Goal: Navigation & Orientation: Find specific page/section

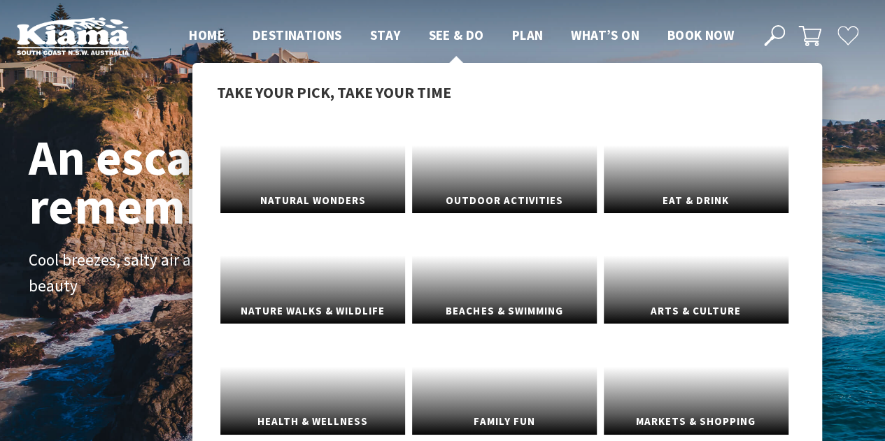
click at [447, 32] on span "See & Do" at bounding box center [455, 35] width 55 height 17
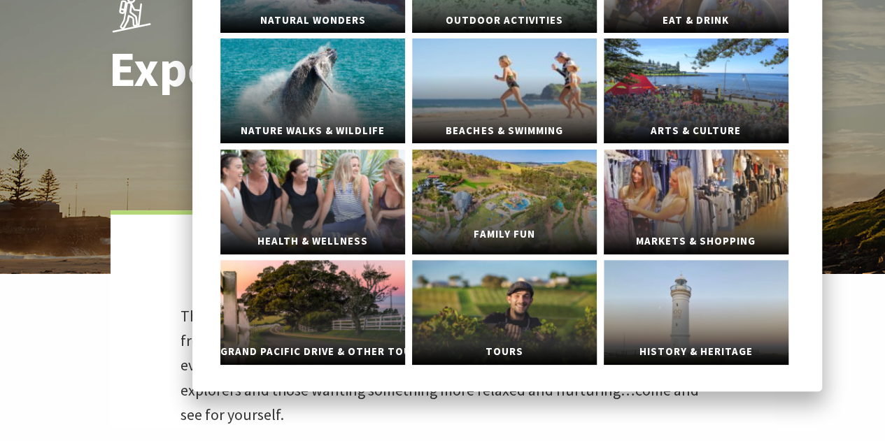
scroll to position [210, 0]
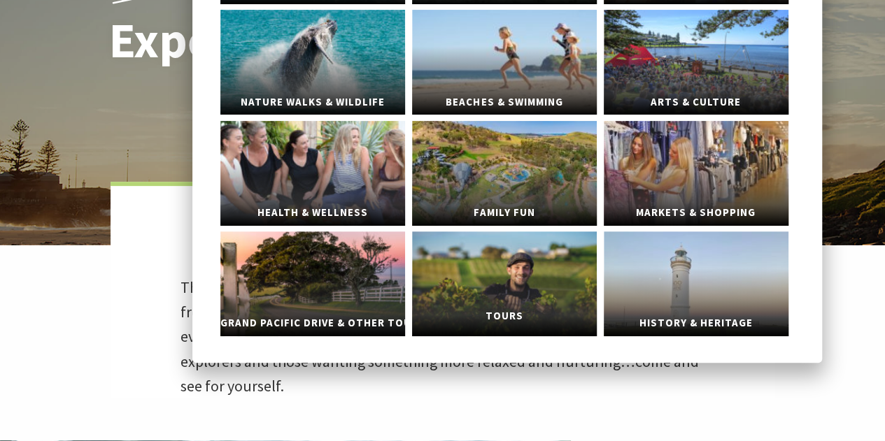
click at [469, 262] on link "Tours" at bounding box center [504, 284] width 185 height 105
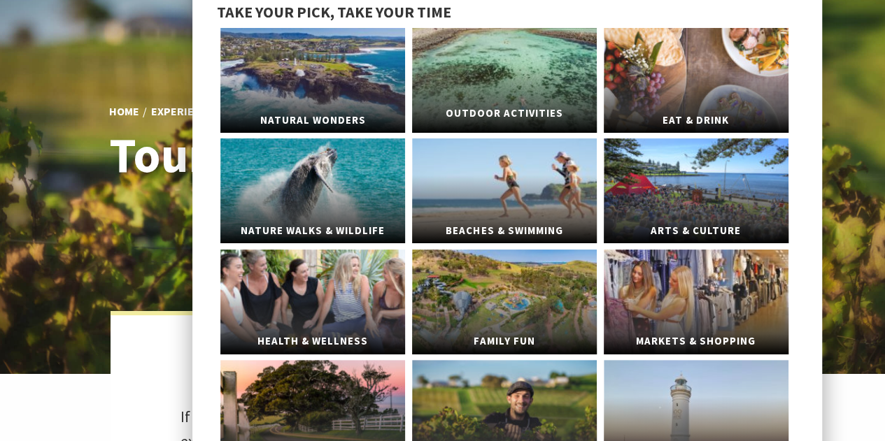
scroll to position [140, 0]
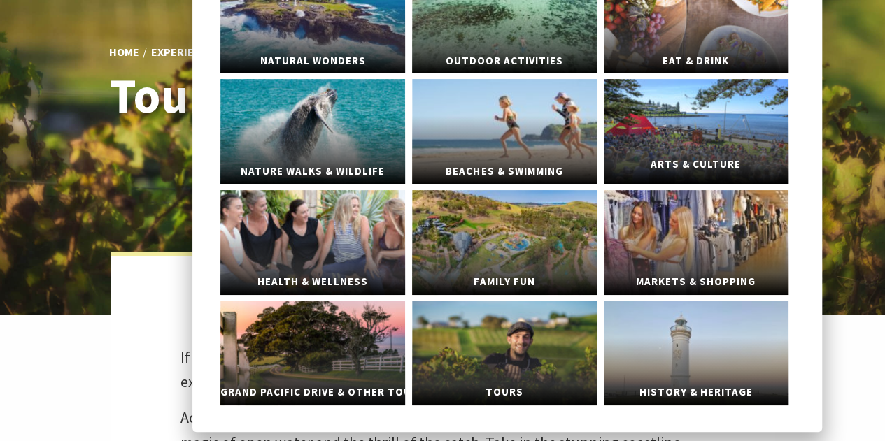
click at [708, 136] on link "Arts & Culture" at bounding box center [696, 131] width 185 height 105
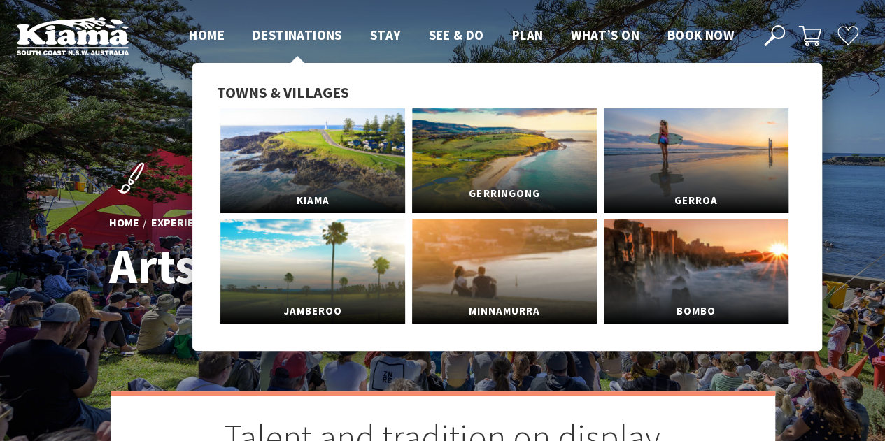
click at [469, 146] on link "Gerringong" at bounding box center [504, 160] width 185 height 105
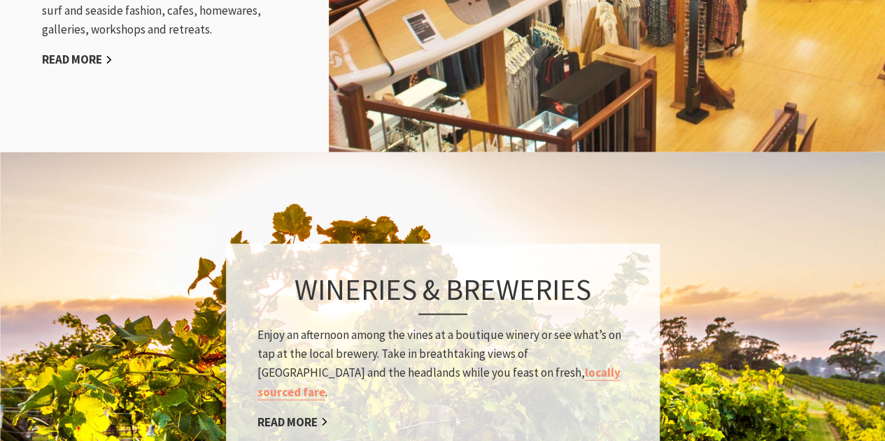
scroll to position [1959, 0]
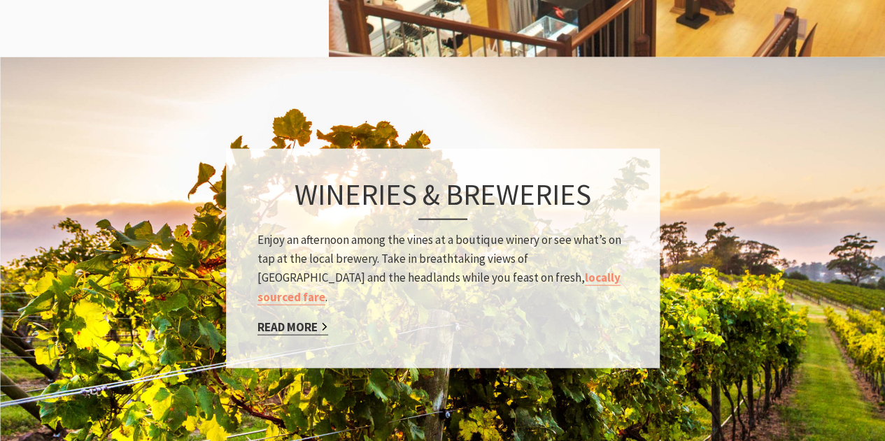
click at [305, 320] on link "Read More" at bounding box center [292, 328] width 71 height 16
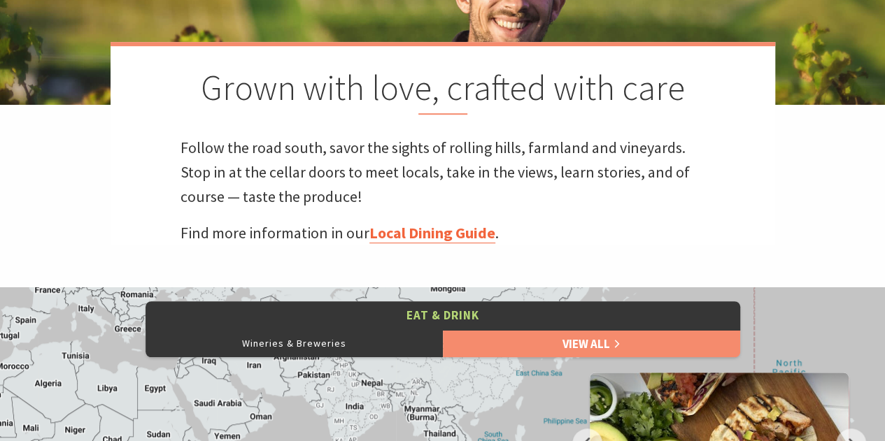
scroll to position [7, 7]
click at [435, 236] on link "Local Dining Guide" at bounding box center [432, 233] width 126 height 20
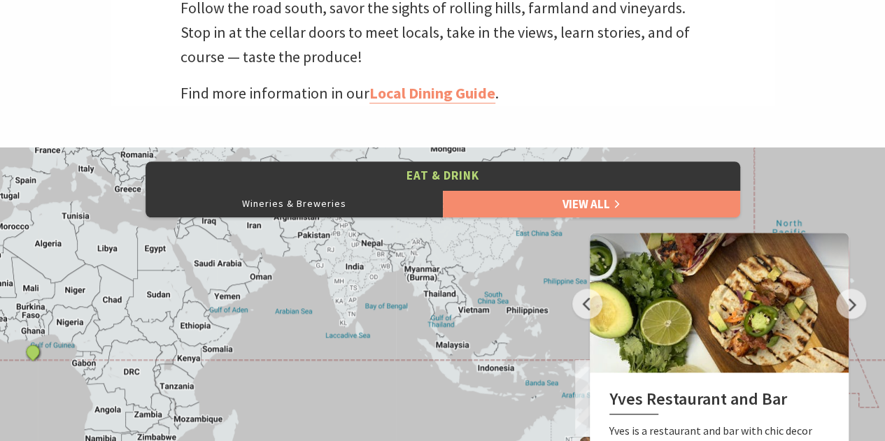
scroll to position [700, 0]
